Goal: Information Seeking & Learning: Learn about a topic

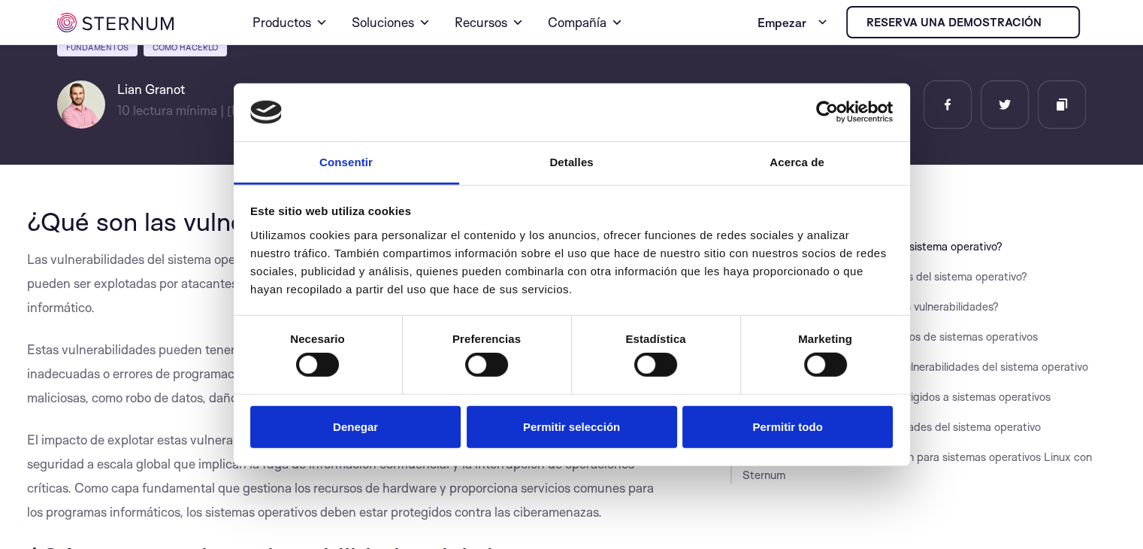
scroll to position [289, 0]
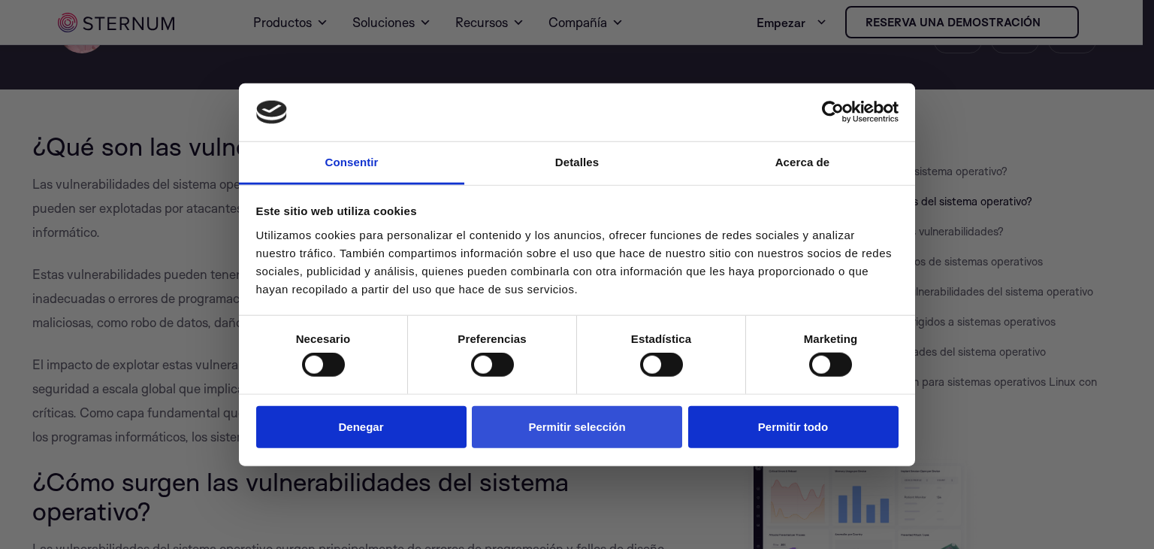
click at [616, 424] on font "Permitir selección" at bounding box center [576, 425] width 97 height 13
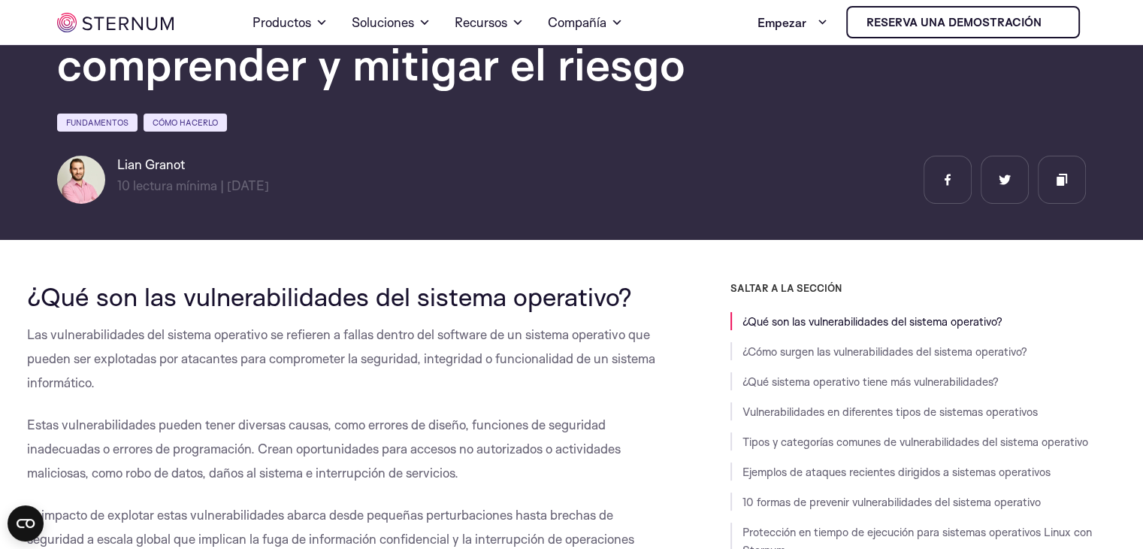
scroll to position [213, 0]
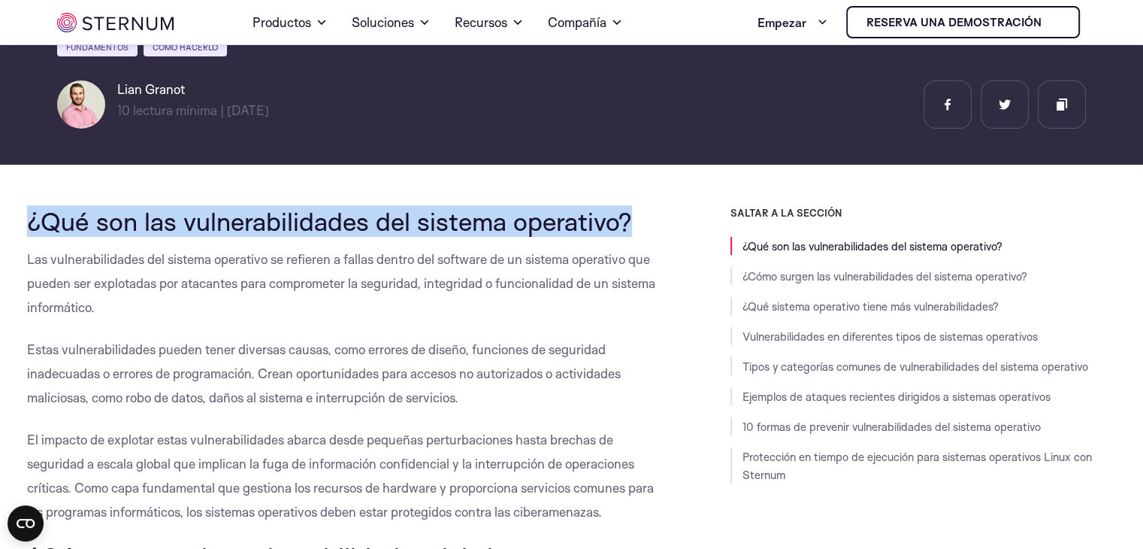
drag, startPoint x: 19, startPoint y: 222, endPoint x: 628, endPoint y: 225, distance: 609.5
copy font "¿Qué son las vulnerabilidades del sistema operativo?"
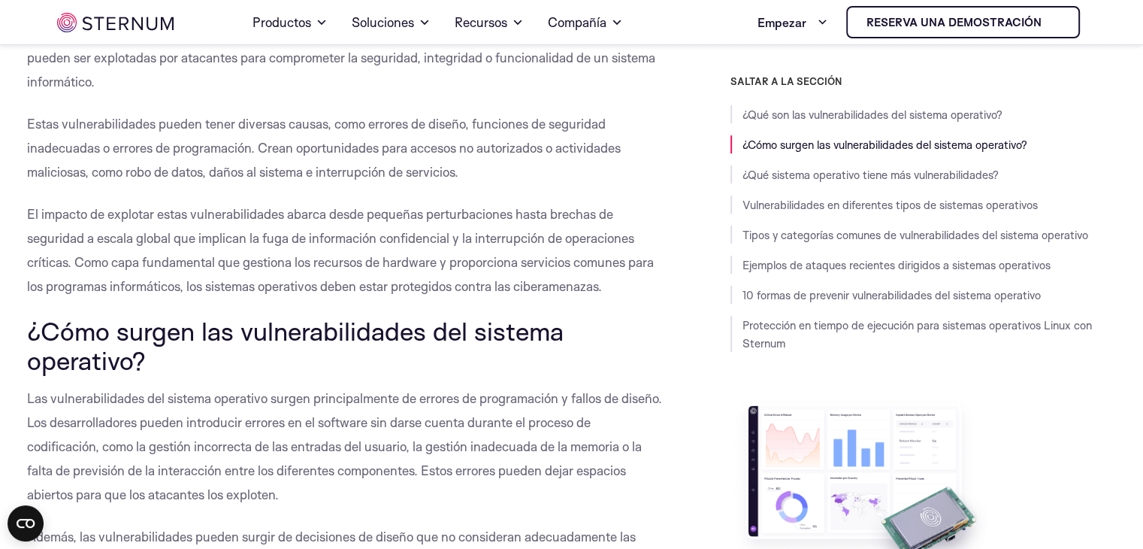
scroll to position [364, 0]
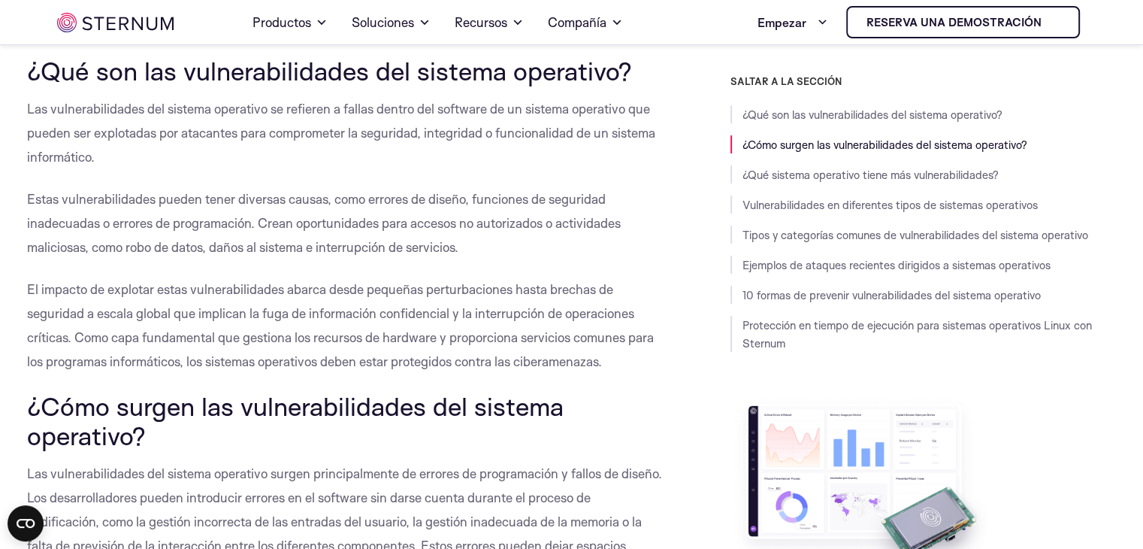
drag, startPoint x: 27, startPoint y: 108, endPoint x: 646, endPoint y: 361, distance: 668.7
copy div "Las vulnerabilidades del sistema operativo se refieren a fallas dentro del soft…"
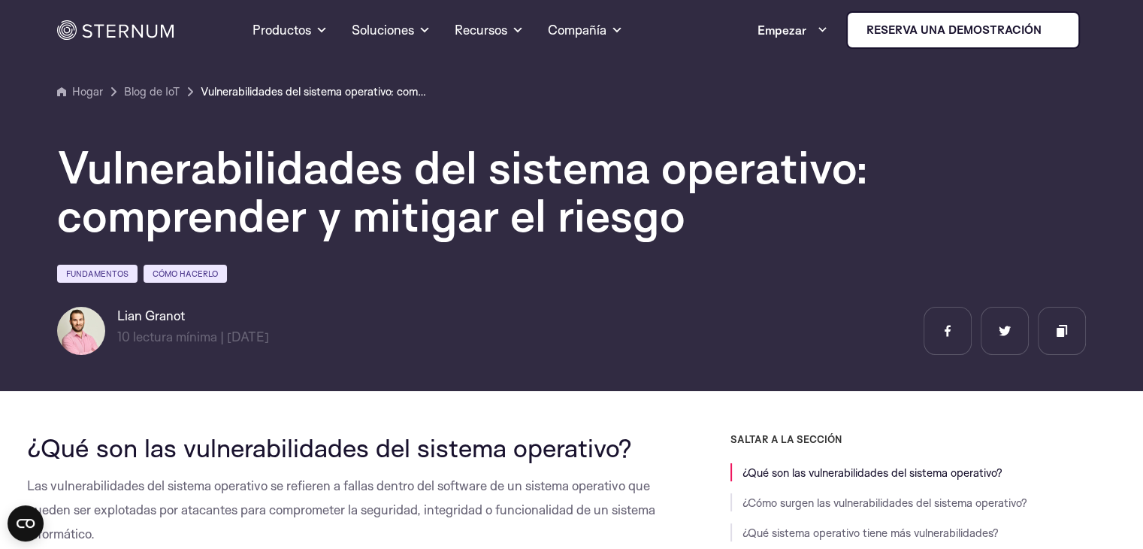
scroll to position [0, 0]
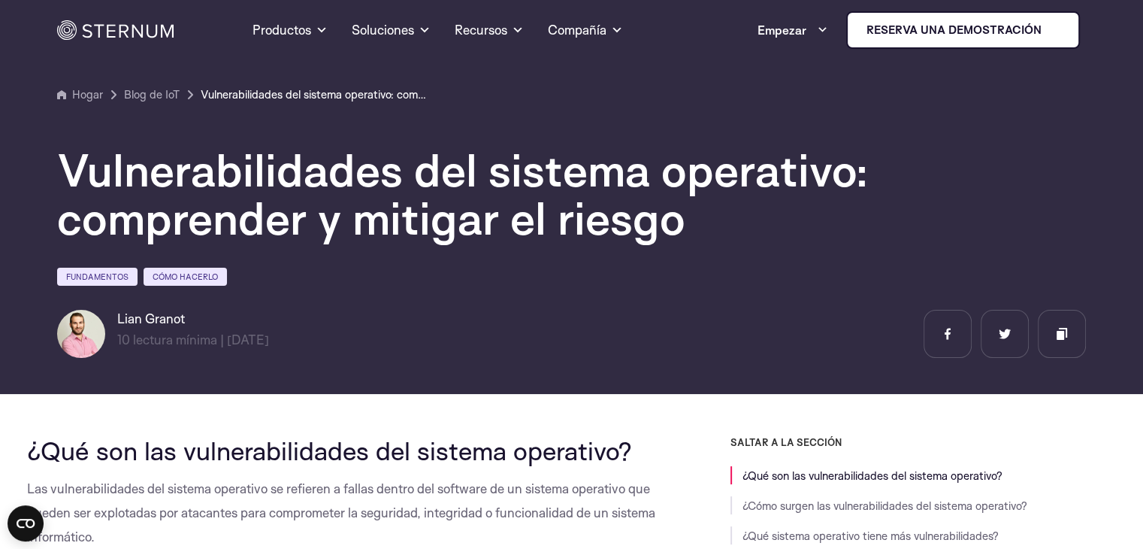
click at [434, 292] on div "Fundamentos Cómo hacerlo" at bounding box center [571, 279] width 1029 height 26
drag, startPoint x: 190, startPoint y: 321, endPoint x: 111, endPoint y: 321, distance: 78.9
click at [111, 321] on div "[PERSON_NAME] 10 lectura mínima | [DATE] lectura mínima |" at bounding box center [188, 334] width 263 height 48
copy font "Lian Granot"
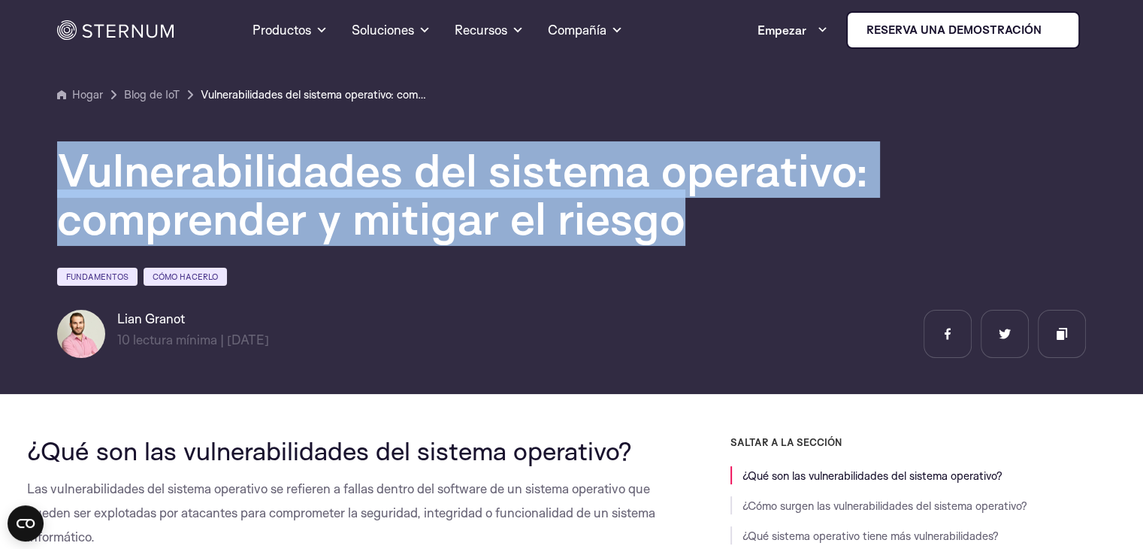
drag, startPoint x: 61, startPoint y: 170, endPoint x: 693, endPoint y: 212, distance: 633.4
click at [693, 212] on h1 "Vulnerabilidades del sistema operativo: comprender y mitigar el riesgo" at bounding box center [508, 194] width 902 height 96
copy font "Vulnerabilidades del sistema operativo: comprender y mitigar el riesgo"
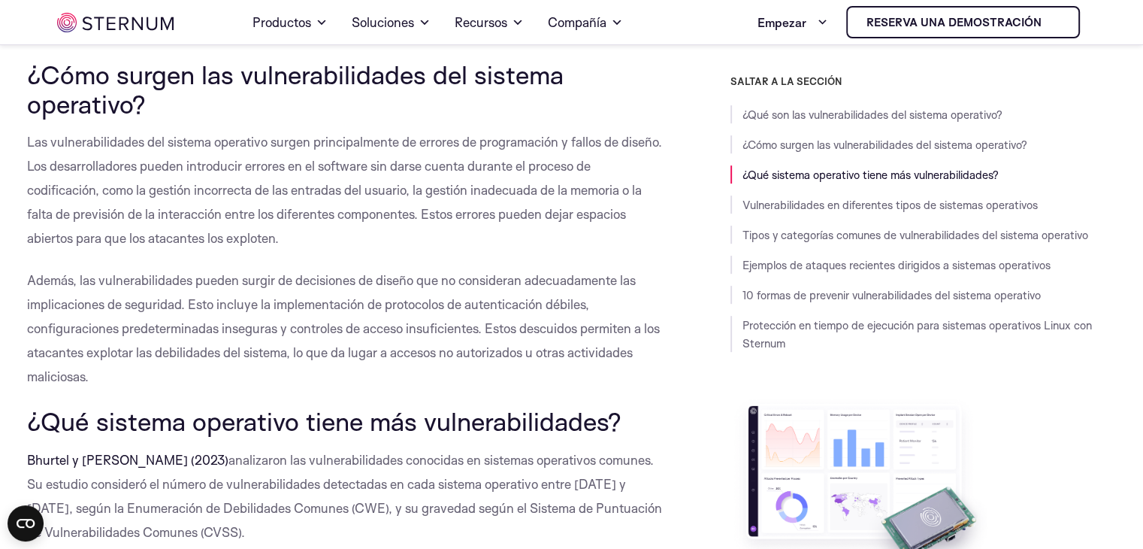
scroll to position [664, 0]
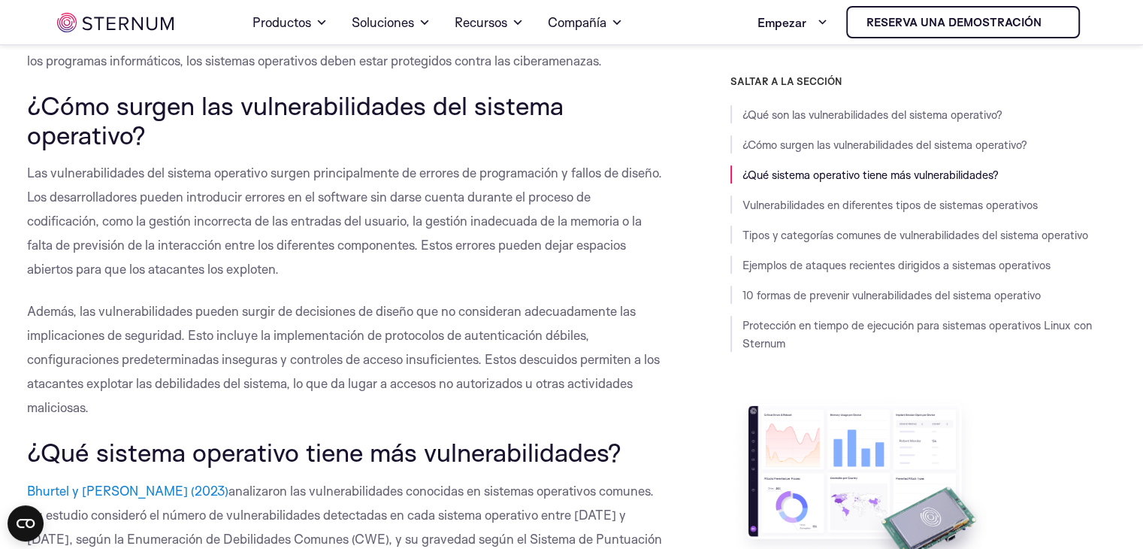
drag, startPoint x: 26, startPoint y: 100, endPoint x: 165, endPoint y: 133, distance: 143.6
copy font "¿Cómo surgen las vulnerabilidades del sistema operativo?"
click at [40, 174] on font "Las vulnerabilidades del sistema operativo surgen principalmente de errores de …" at bounding box center [344, 221] width 635 height 112
drag, startPoint x: 29, startPoint y: 169, endPoint x: 369, endPoint y: 396, distance: 409.1
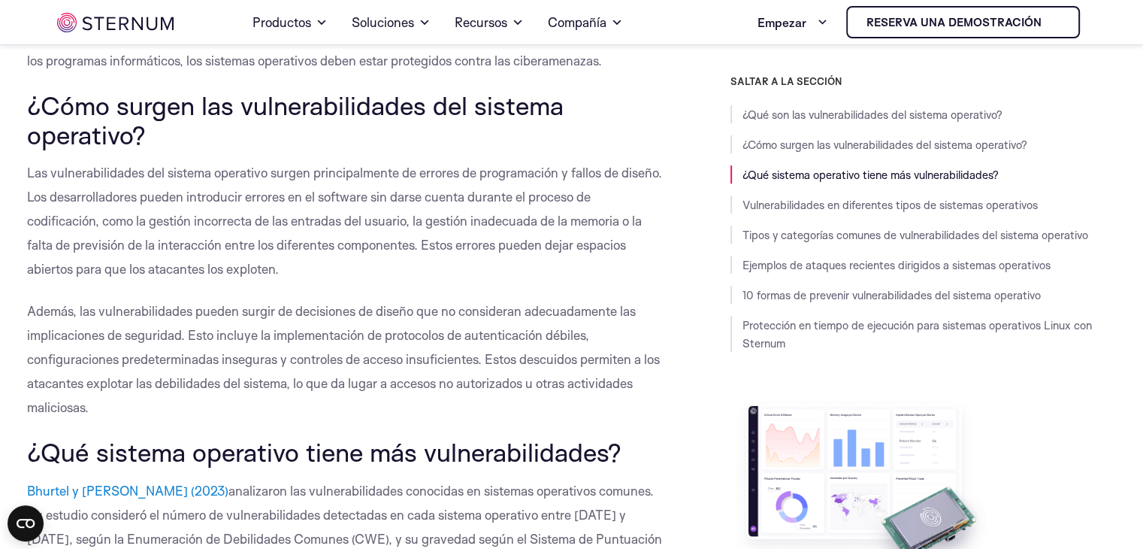
copy div "Las vulnerabilidades del sistema operativo surgen principalmente de errores de …"
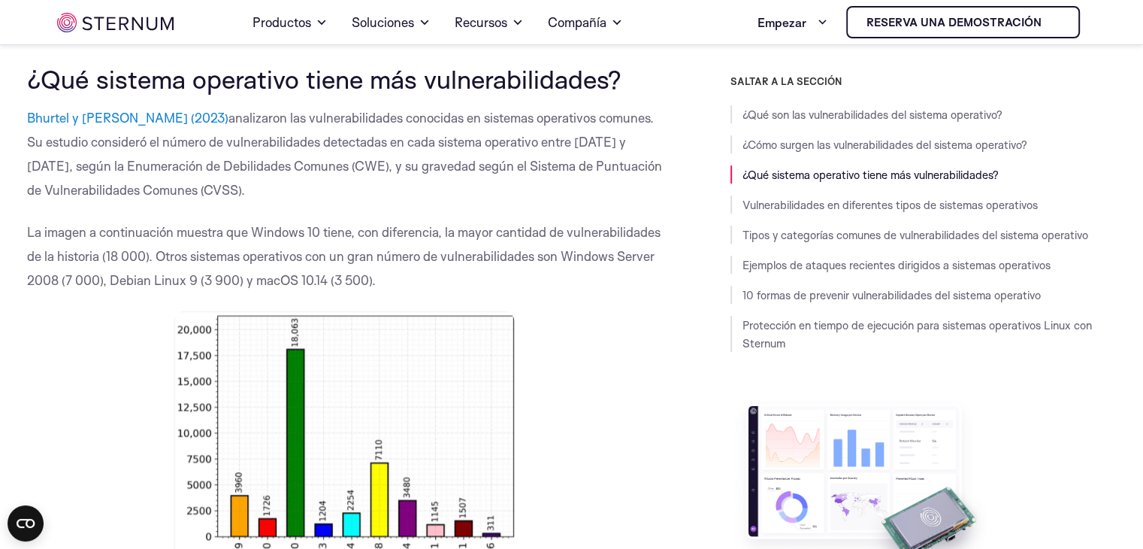
scroll to position [1040, 0]
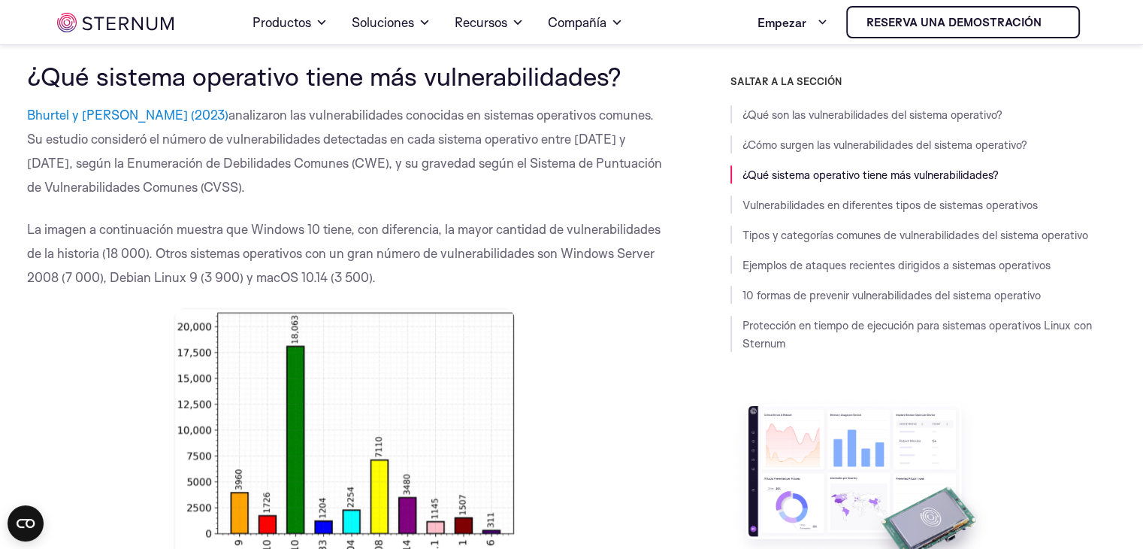
click at [259, 153] on p "Bhurtel y [PERSON_NAME] (2023) analizaron las vulnerabilidades conocidas en sis…" at bounding box center [345, 151] width 636 height 96
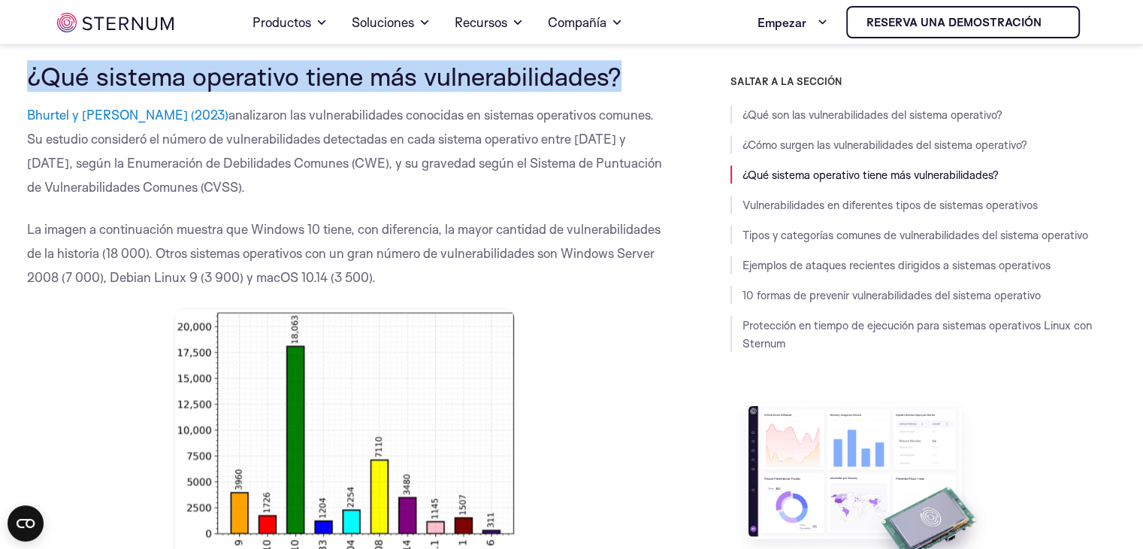
drag, startPoint x: 22, startPoint y: 72, endPoint x: 649, endPoint y: 65, distance: 627.5
copy font "¿Qué sistema operativo tiene más vulnerabilidades?"
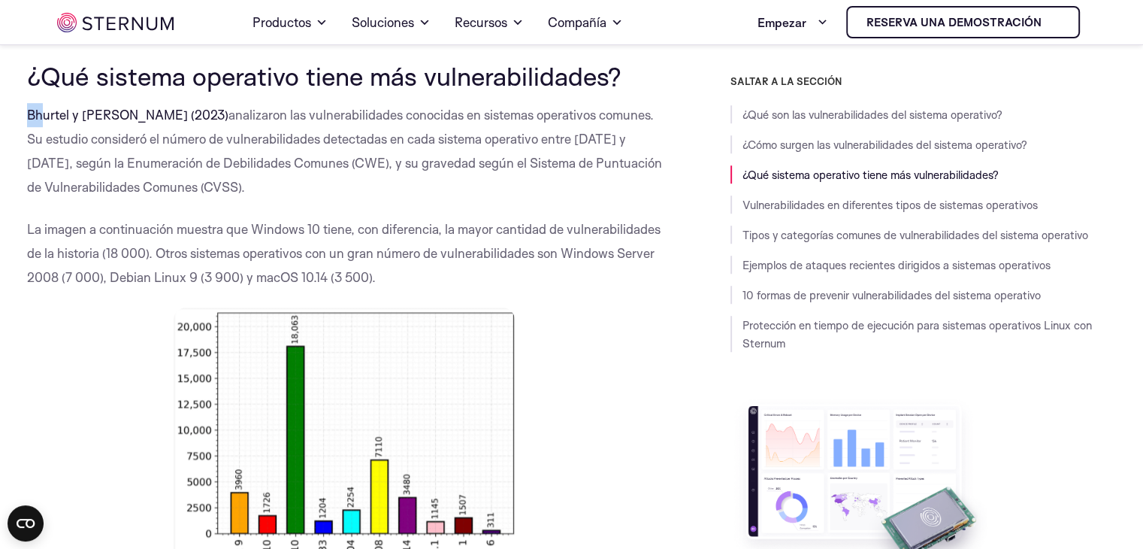
drag, startPoint x: 22, startPoint y: 109, endPoint x: 45, endPoint y: 110, distance: 23.3
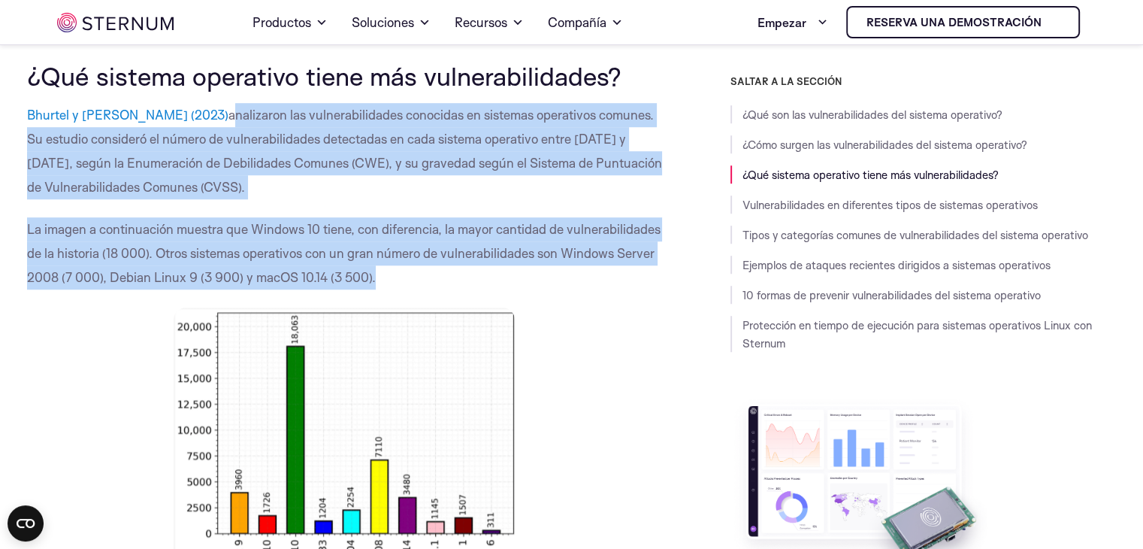
drag, startPoint x: 162, startPoint y: 109, endPoint x: 385, endPoint y: 277, distance: 279.1
copy div "analizaron las vulnerabilidades conocidas en sistemas operativos comunes. Su es…"
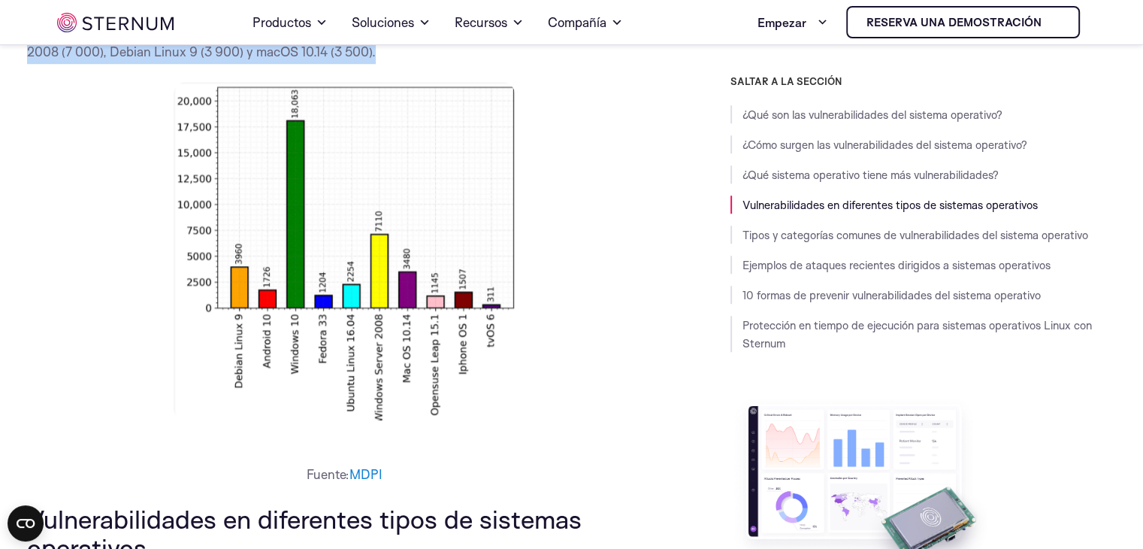
click at [414, 286] on img at bounding box center [344, 251] width 341 height 338
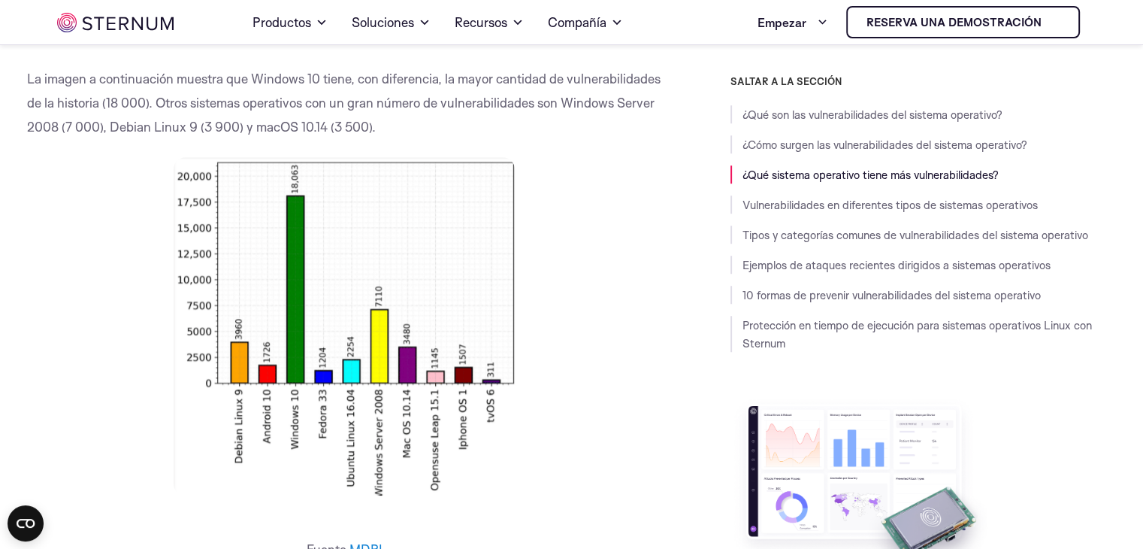
click at [645, 267] on p at bounding box center [345, 326] width 636 height 338
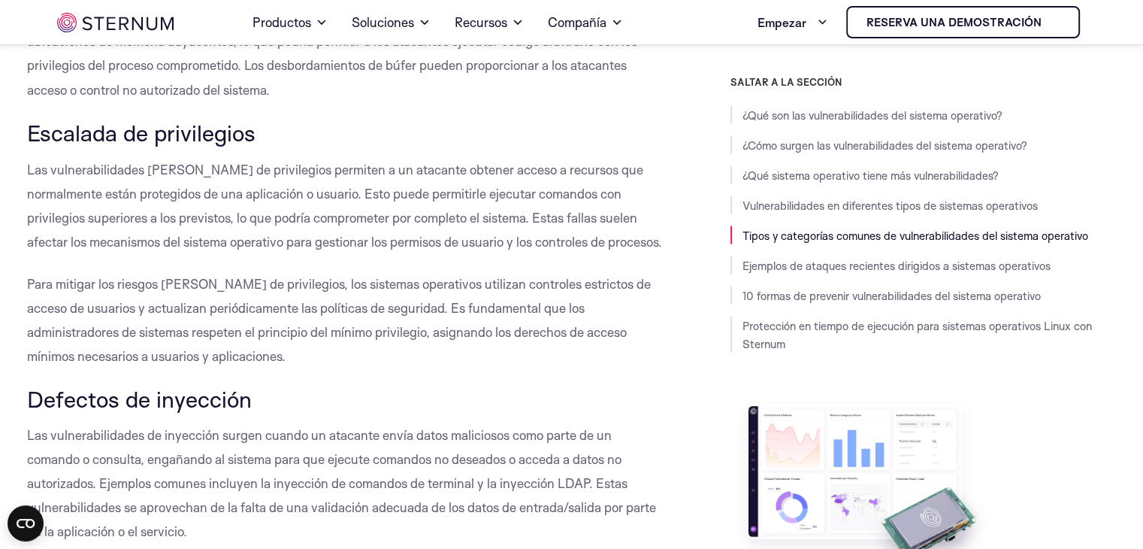
scroll to position [2769, 0]
